Goal: Task Accomplishment & Management: Complete application form

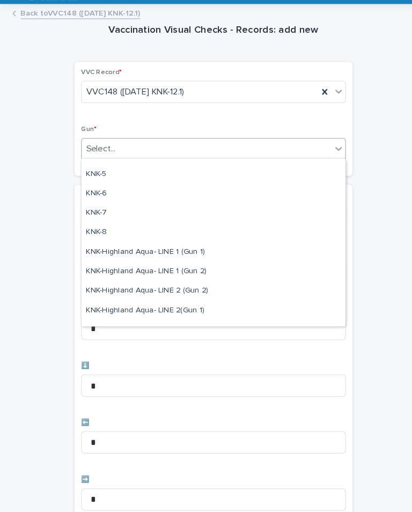
scroll to position [277, 0]
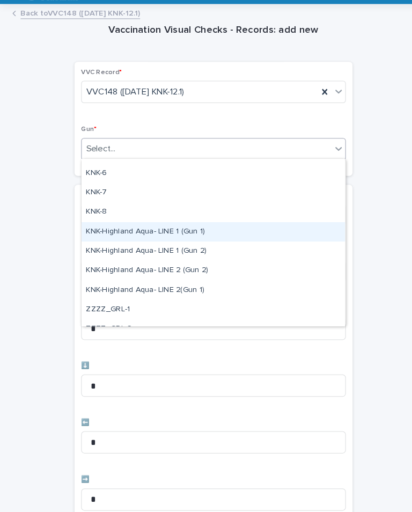
click at [199, 232] on div "KNK-Highland Aqua- LINE 1 (Gun 1)" at bounding box center [206, 241] width 254 height 19
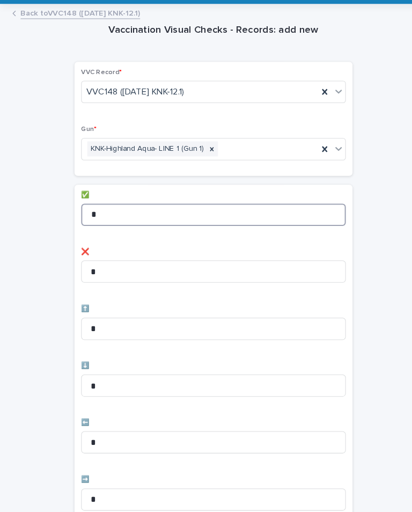
click at [300, 214] on input "*" at bounding box center [205, 224] width 255 height 21
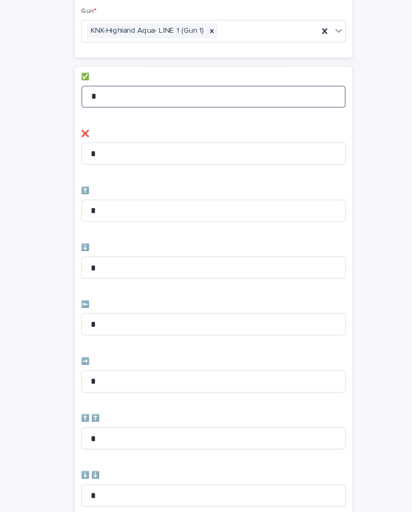
scroll to position [116, 0]
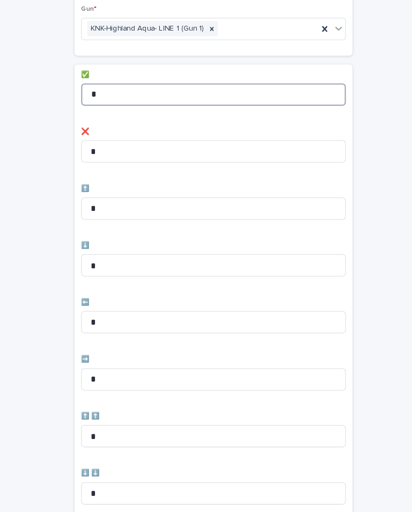
type input "*"
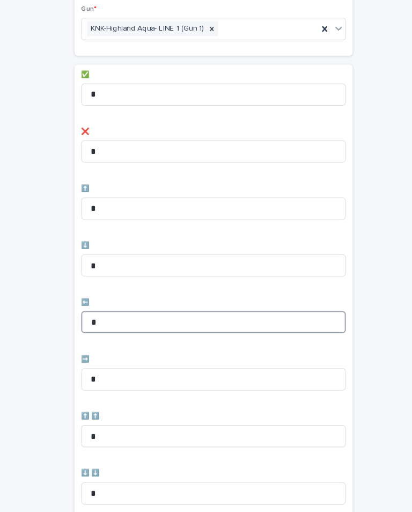
click at [283, 318] on input "*" at bounding box center [205, 328] width 255 height 21
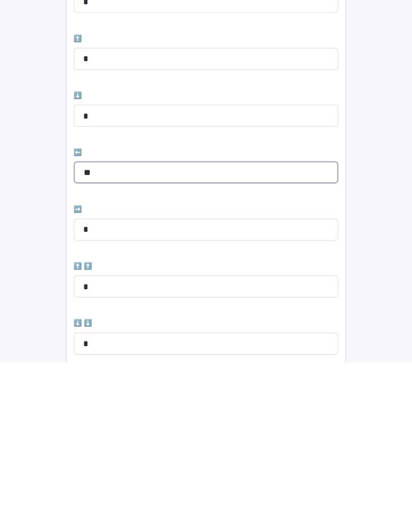
click at [295, 318] on input "**" at bounding box center [205, 328] width 255 height 21
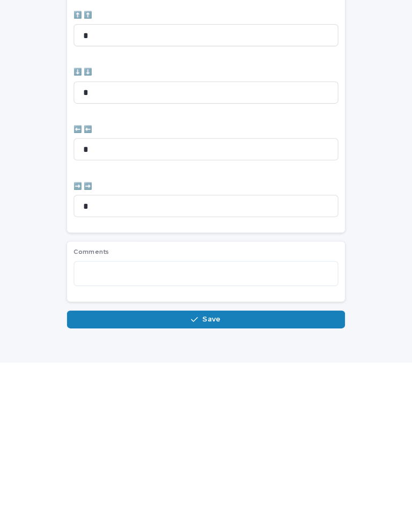
scroll to position [358, 0]
type input "*"
click at [285, 462] on button "Save" at bounding box center [206, 470] width 268 height 17
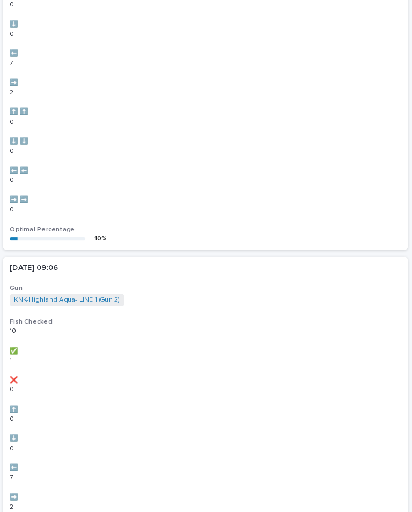
scroll to position [0, 0]
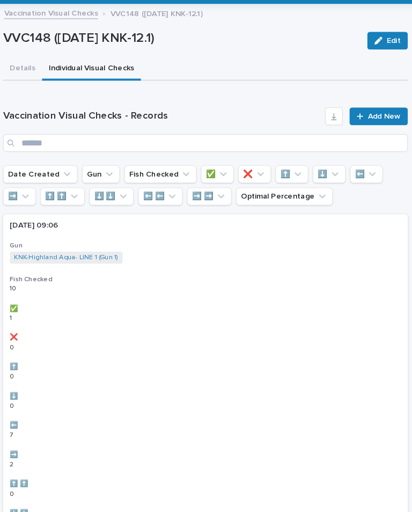
click at [363, 126] on span "Add New" at bounding box center [379, 130] width 32 height 8
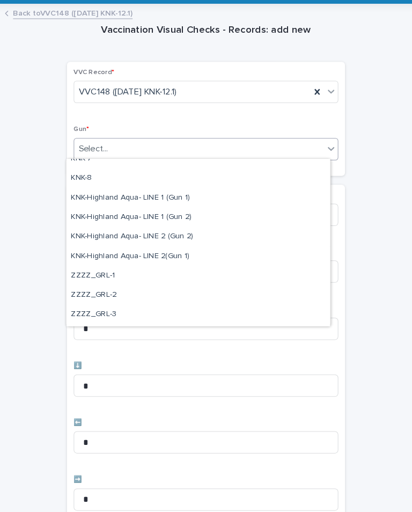
scroll to position [309, 0]
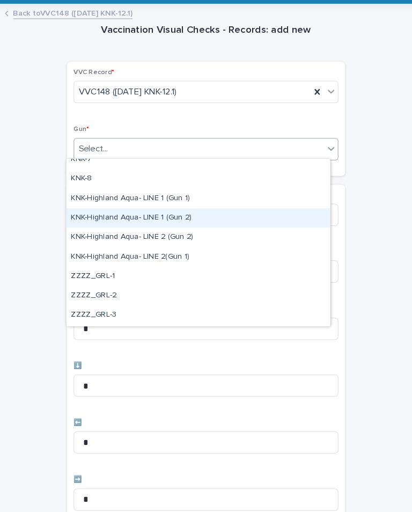
click at [200, 219] on div "KNK-Highland Aqua- LINE 1 (Gun 2)" at bounding box center [198, 228] width 254 height 19
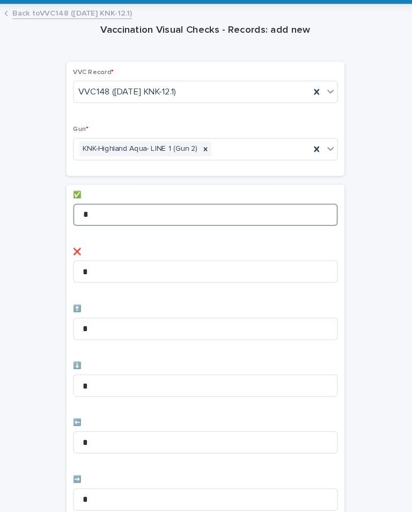
click at [253, 214] on input "*" at bounding box center [205, 224] width 255 height 21
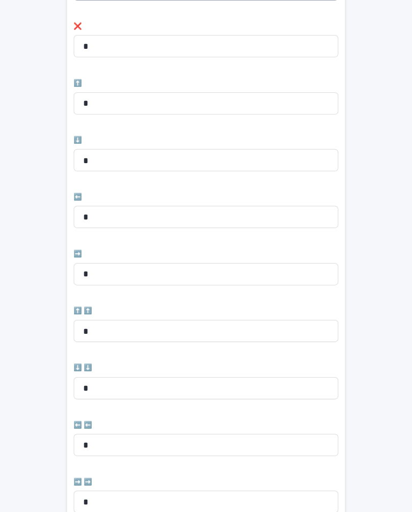
scroll to position [221, 0]
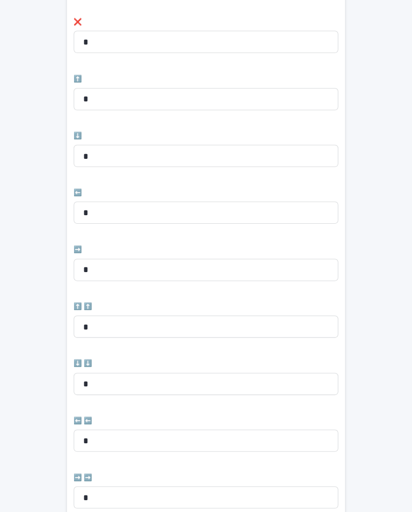
type input "*"
click at [194, 213] on input "*" at bounding box center [205, 223] width 255 height 21
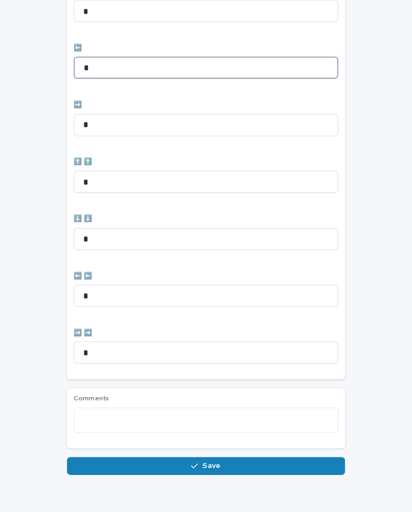
scroll to position [358, 0]
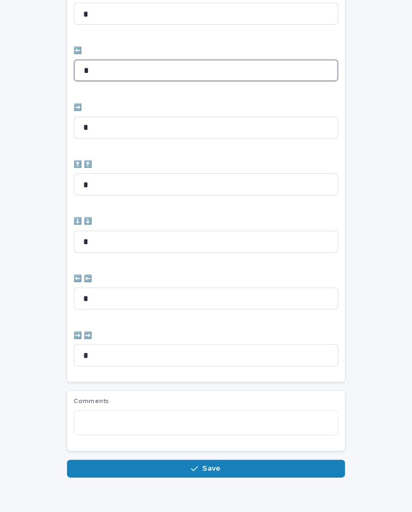
type input "*"
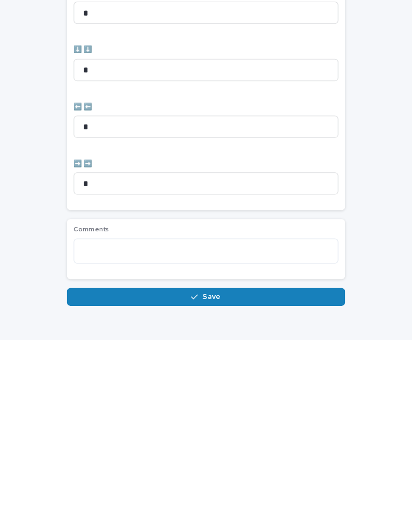
click at [239, 462] on button "Save" at bounding box center [206, 470] width 268 height 17
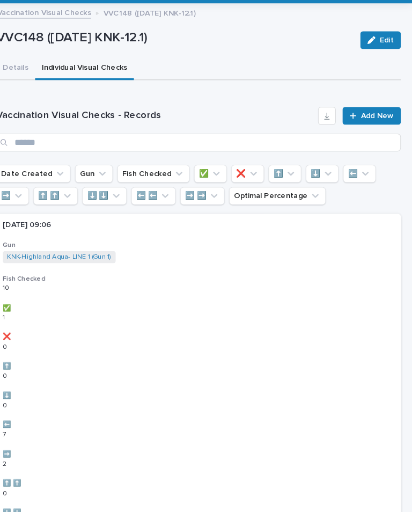
click at [363, 126] on span "Add New" at bounding box center [379, 130] width 32 height 8
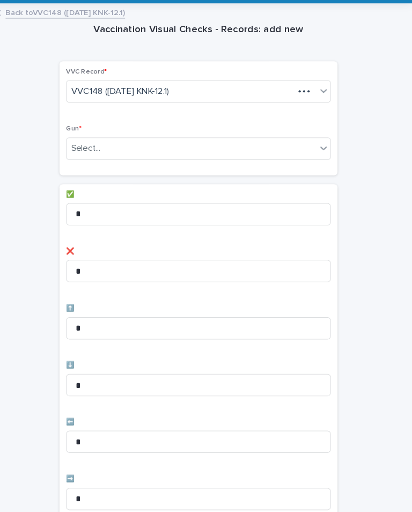
click at [368, 109] on div "Vaccination Visual Checks - Records: add new Loading... Saving… Loading... Savi…" at bounding box center [206, 432] width 391 height 809
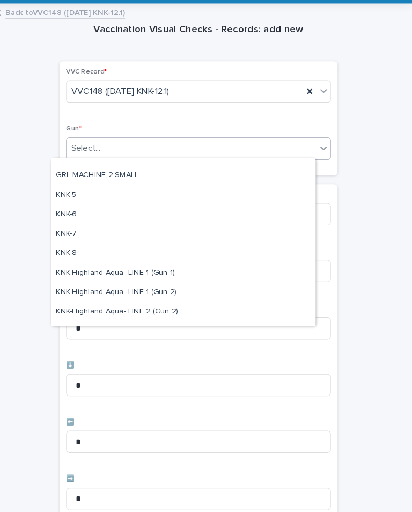
scroll to position [252, 0]
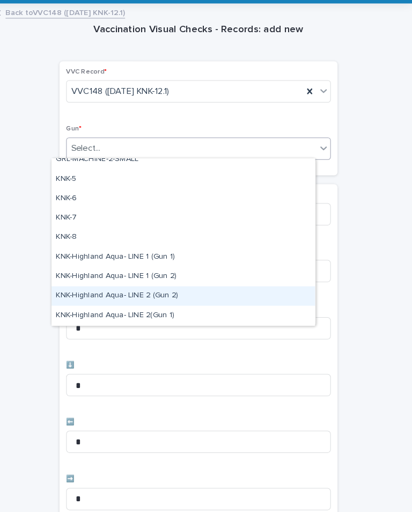
click at [184, 295] on div "KNK-Highland Aqua- LINE 2 (Gun 2)" at bounding box center [191, 304] width 254 height 19
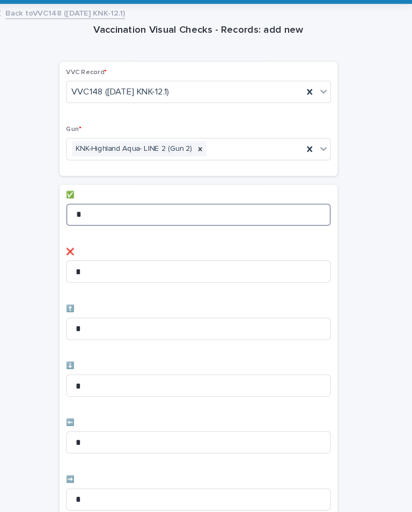
click at [260, 214] on input "*" at bounding box center [205, 224] width 255 height 21
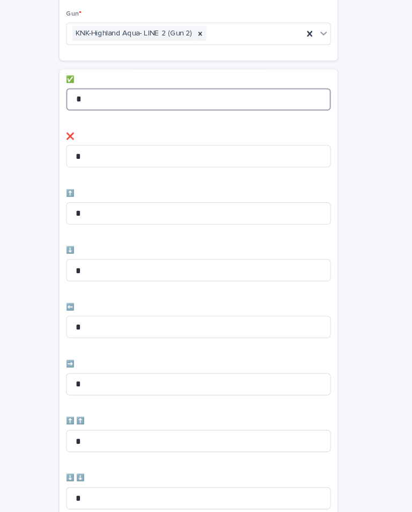
scroll to position [155, 0]
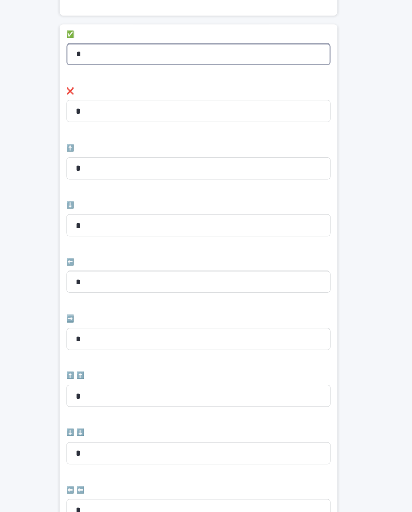
type input "*"
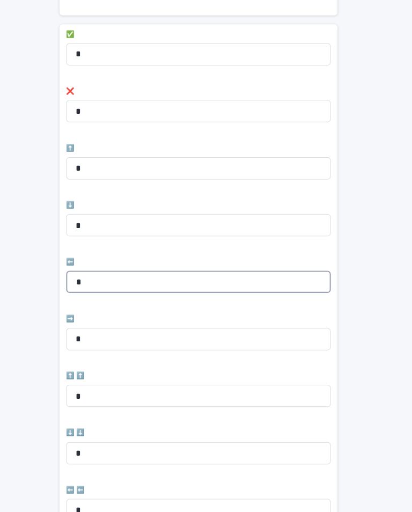
click at [268, 279] on input "*" at bounding box center [205, 289] width 255 height 21
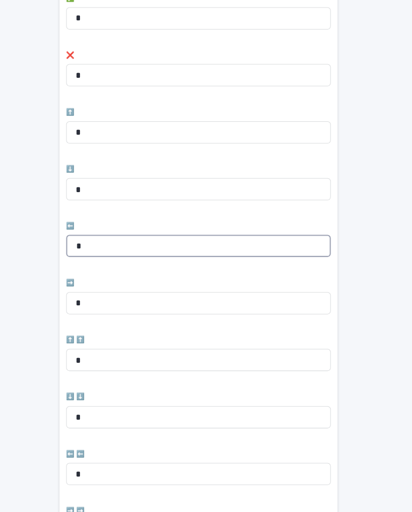
type input "*"
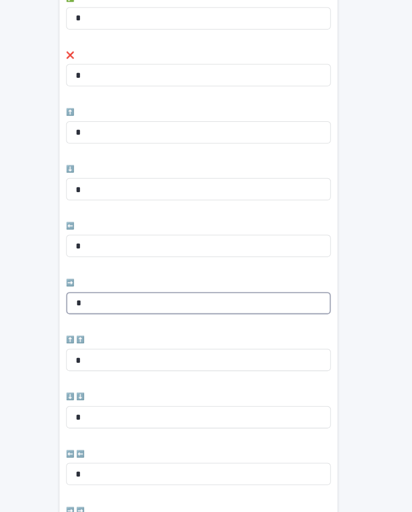
click at [260, 299] on input "*" at bounding box center [205, 309] width 255 height 21
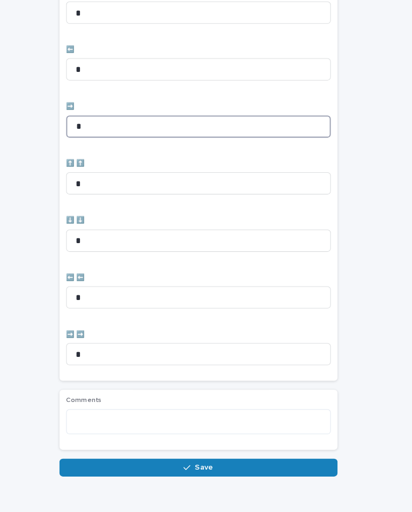
scroll to position [358, 0]
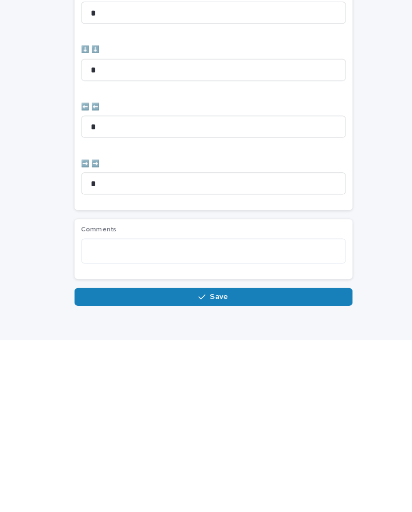
type input "*"
click at [301, 462] on button "Save" at bounding box center [206, 470] width 268 height 17
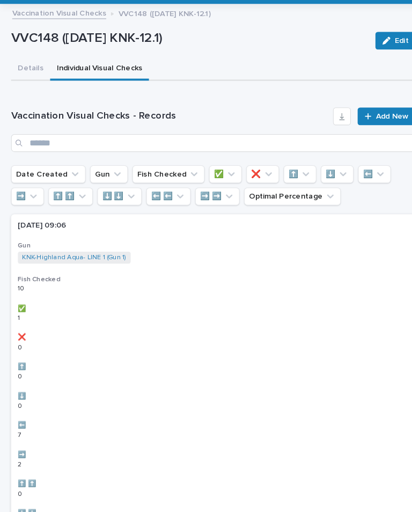
click at [375, 126] on span "Add New" at bounding box center [379, 130] width 32 height 8
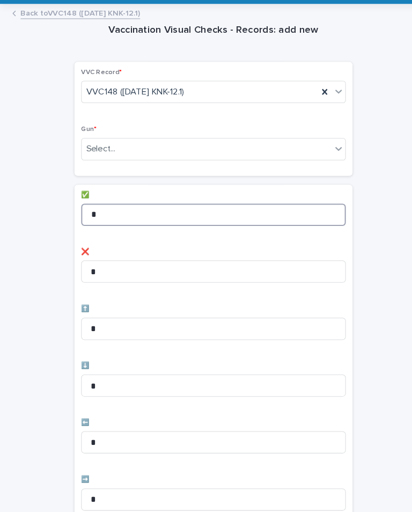
click at [142, 214] on input "*" at bounding box center [205, 224] width 255 height 21
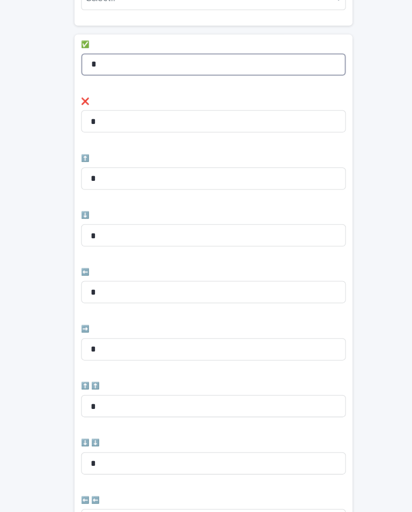
scroll to position [147, 0]
type input "*"
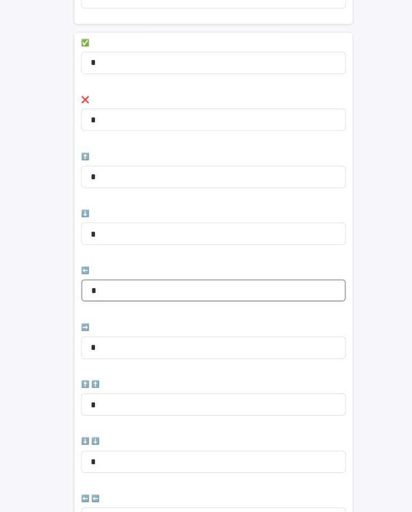
click at [197, 288] on input "*" at bounding box center [205, 297] width 255 height 21
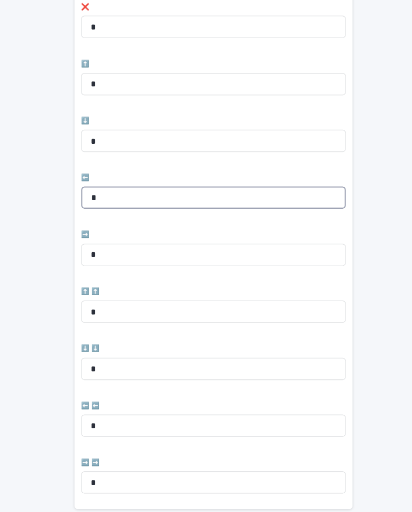
scroll to position [237, 0]
type input "*"
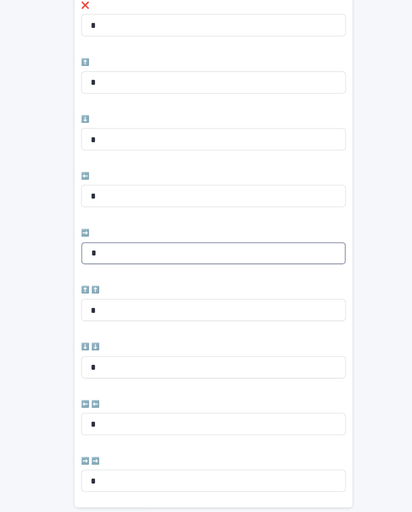
click at [229, 252] on input "*" at bounding box center [205, 262] width 255 height 21
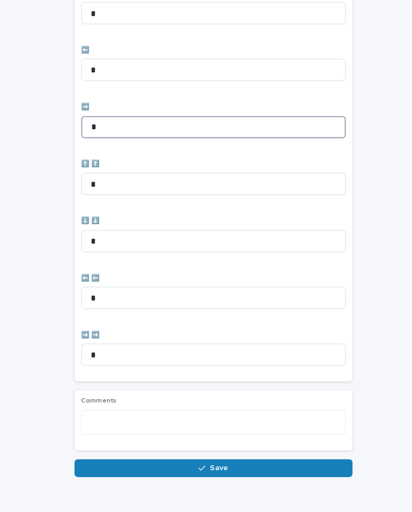
scroll to position [358, 0]
type input "*"
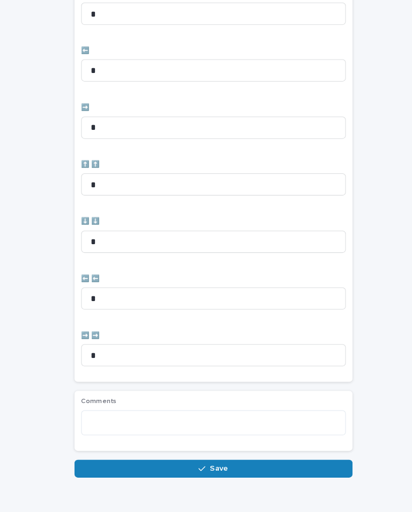
click at [369, 228] on div "Vaccination Visual Checks - Records: add new Loading... Saving… Loading... Savi…" at bounding box center [206, 73] width 391 height 809
click at [250, 462] on button "Save" at bounding box center [206, 470] width 268 height 17
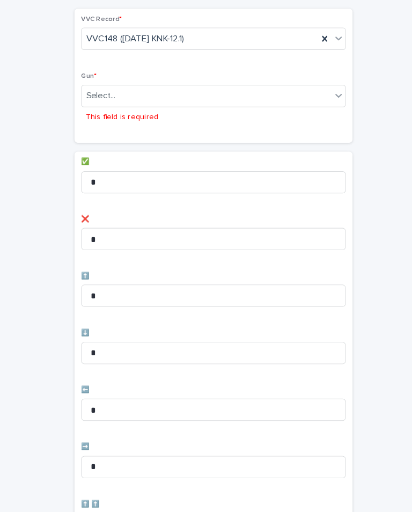
scroll to position [48, 0]
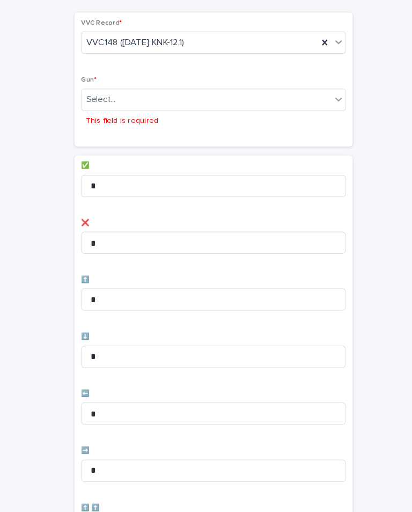
click at [313, 105] on div "Select..." at bounding box center [199, 114] width 241 height 18
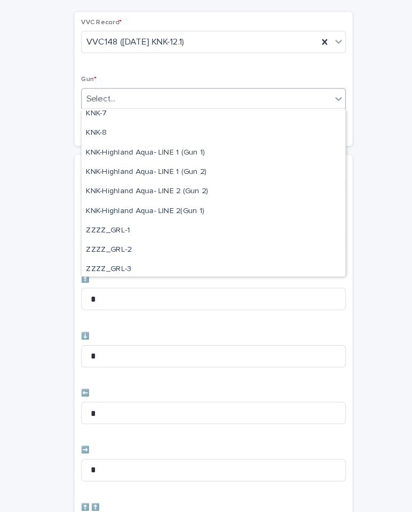
scroll to position [306, 0]
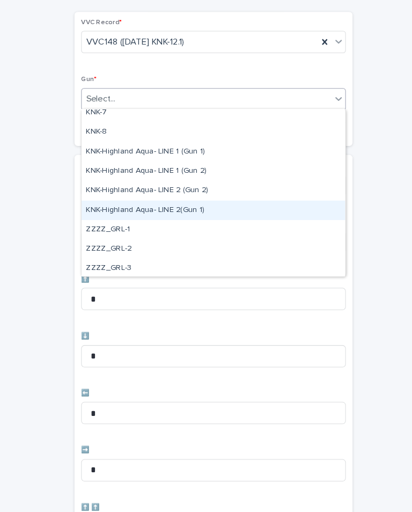
click at [175, 211] on div "KNK-Highland Aqua- LINE 2(Gun 1)" at bounding box center [206, 220] width 254 height 19
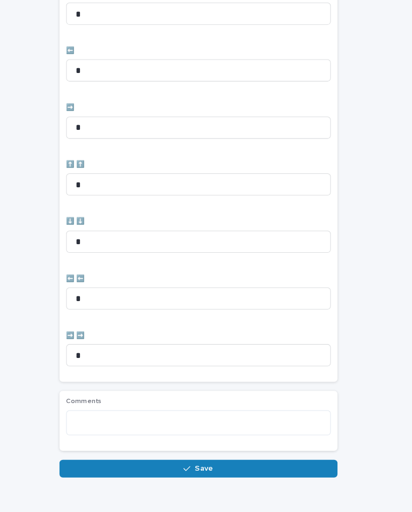
scroll to position [0, 0]
click at [311, 462] on button "Save" at bounding box center [206, 470] width 268 height 17
